Goal: Task Accomplishment & Management: Manage account settings

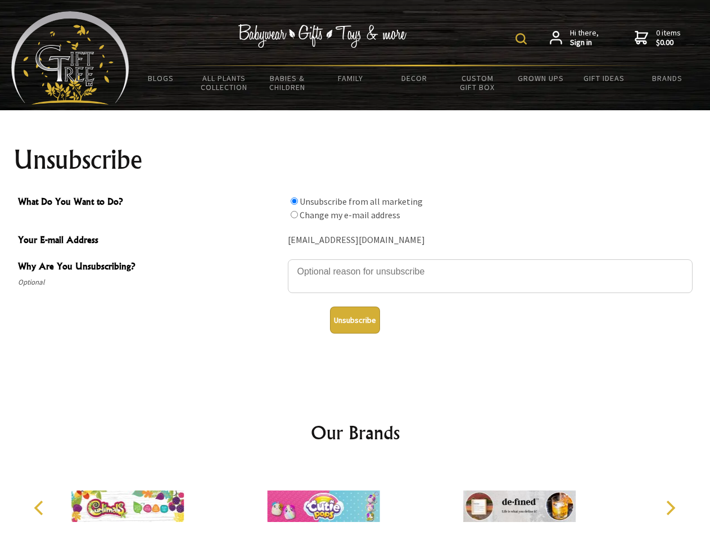
click at [523, 39] on img at bounding box center [521, 38] width 11 height 11
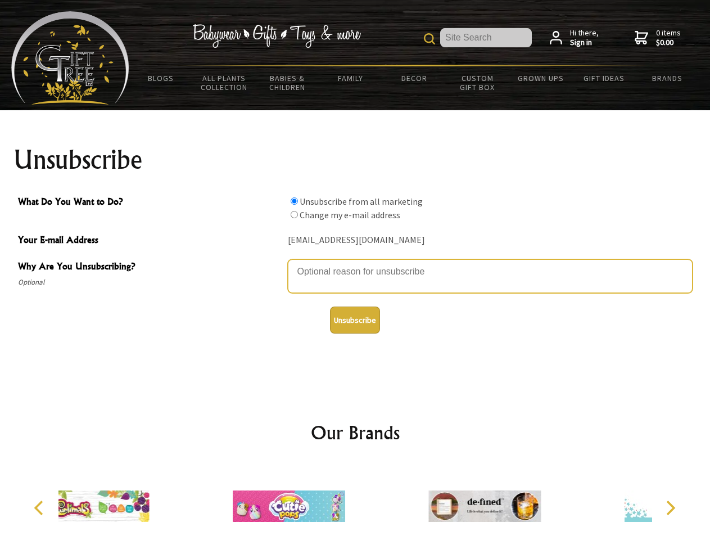
click at [355, 263] on textarea "Why Are You Unsubscribing?" at bounding box center [490, 276] width 405 height 34
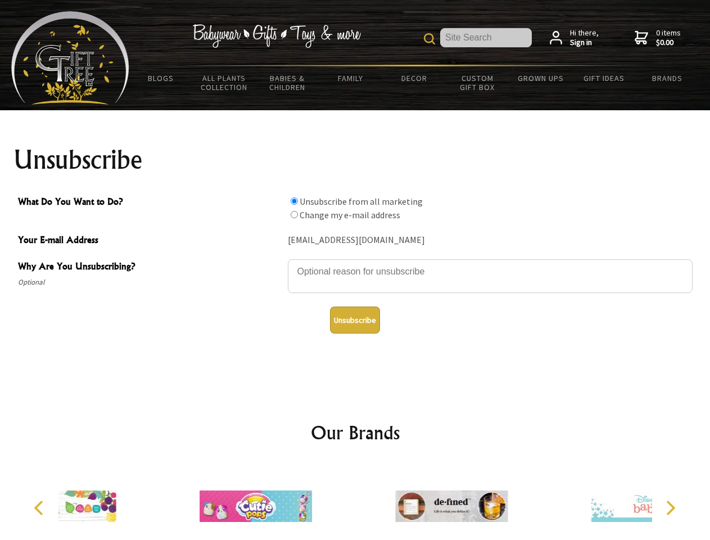
click at [294, 201] on input "What Do You Want to Do?" at bounding box center [294, 200] width 7 height 7
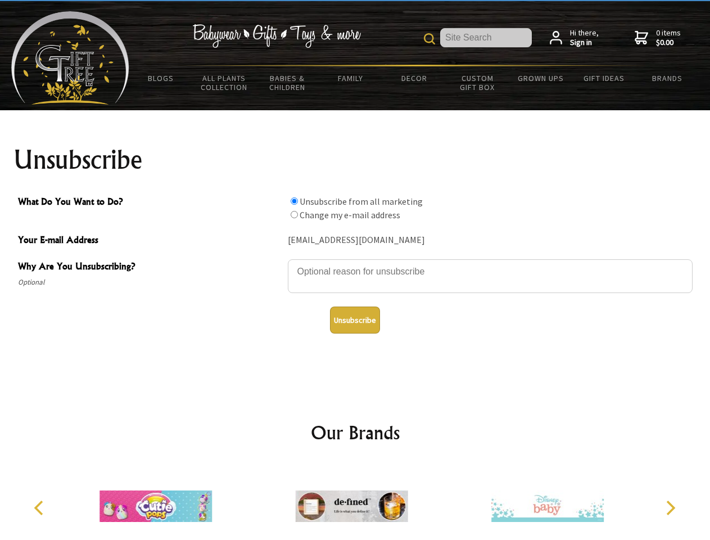
click at [294, 214] on input "What Do You Want to Do?" at bounding box center [294, 214] width 7 height 7
radio input "true"
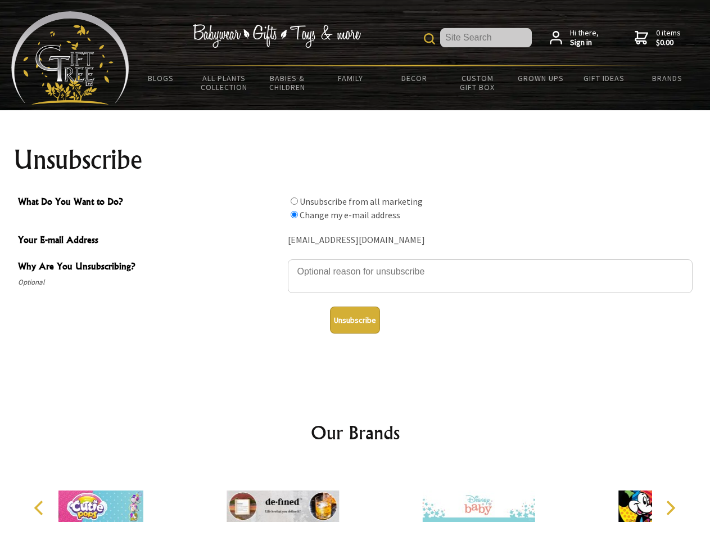
click at [355, 320] on button "Unsubscribe" at bounding box center [355, 319] width 50 height 27
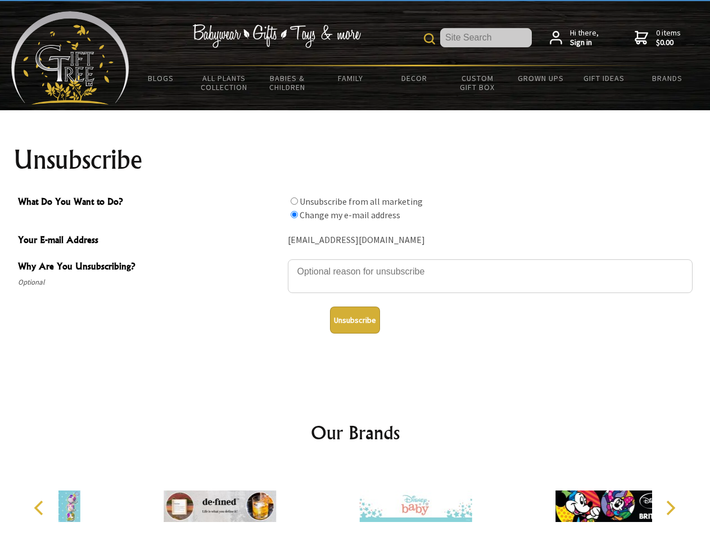
click at [355, 501] on div at bounding box center [416, 508] width 196 height 88
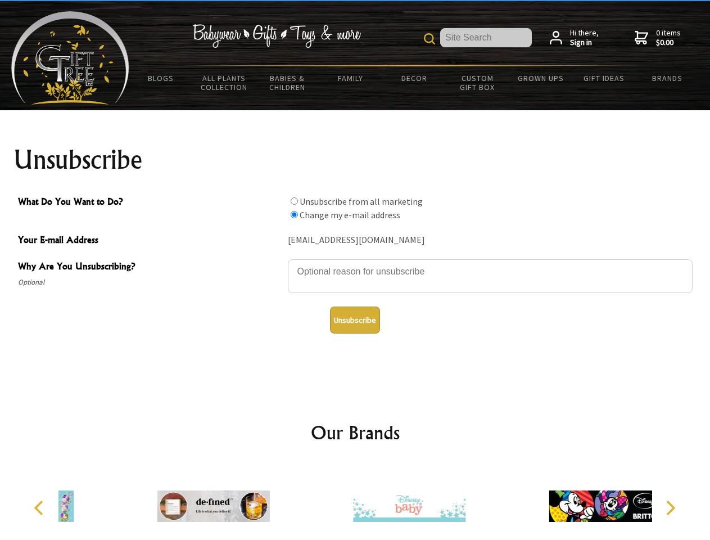
click at [40, 508] on icon "Previous" at bounding box center [40, 507] width 15 height 15
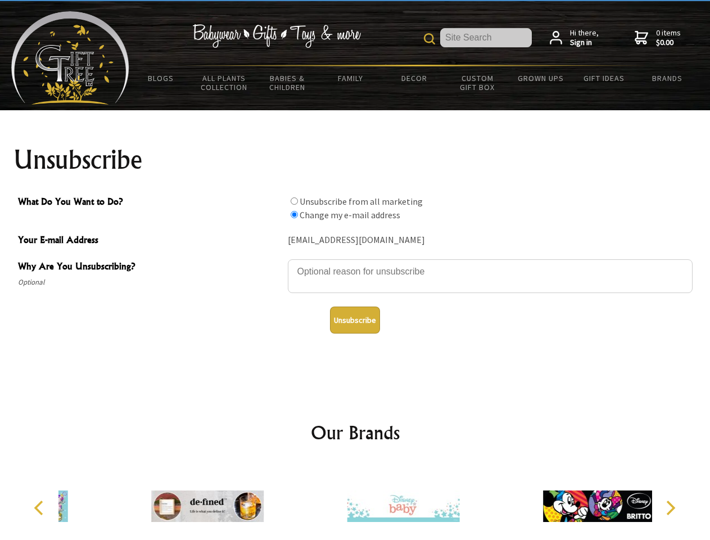
click at [670, 508] on icon "Next" at bounding box center [669, 507] width 15 height 15
